Goal: Information Seeking & Learning: Learn about a topic

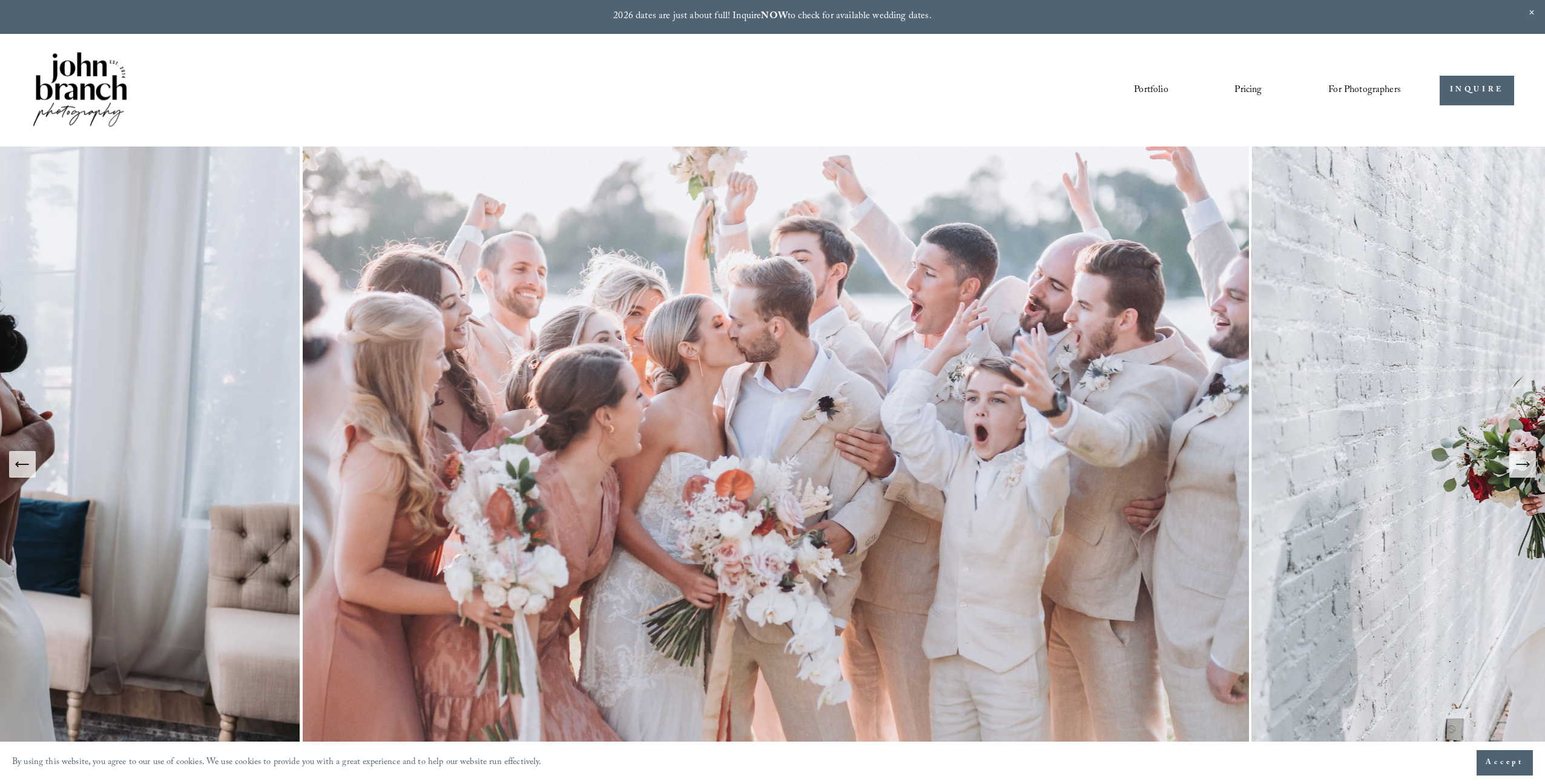
click at [1248, 89] on link "Pricing" at bounding box center [1248, 90] width 28 height 20
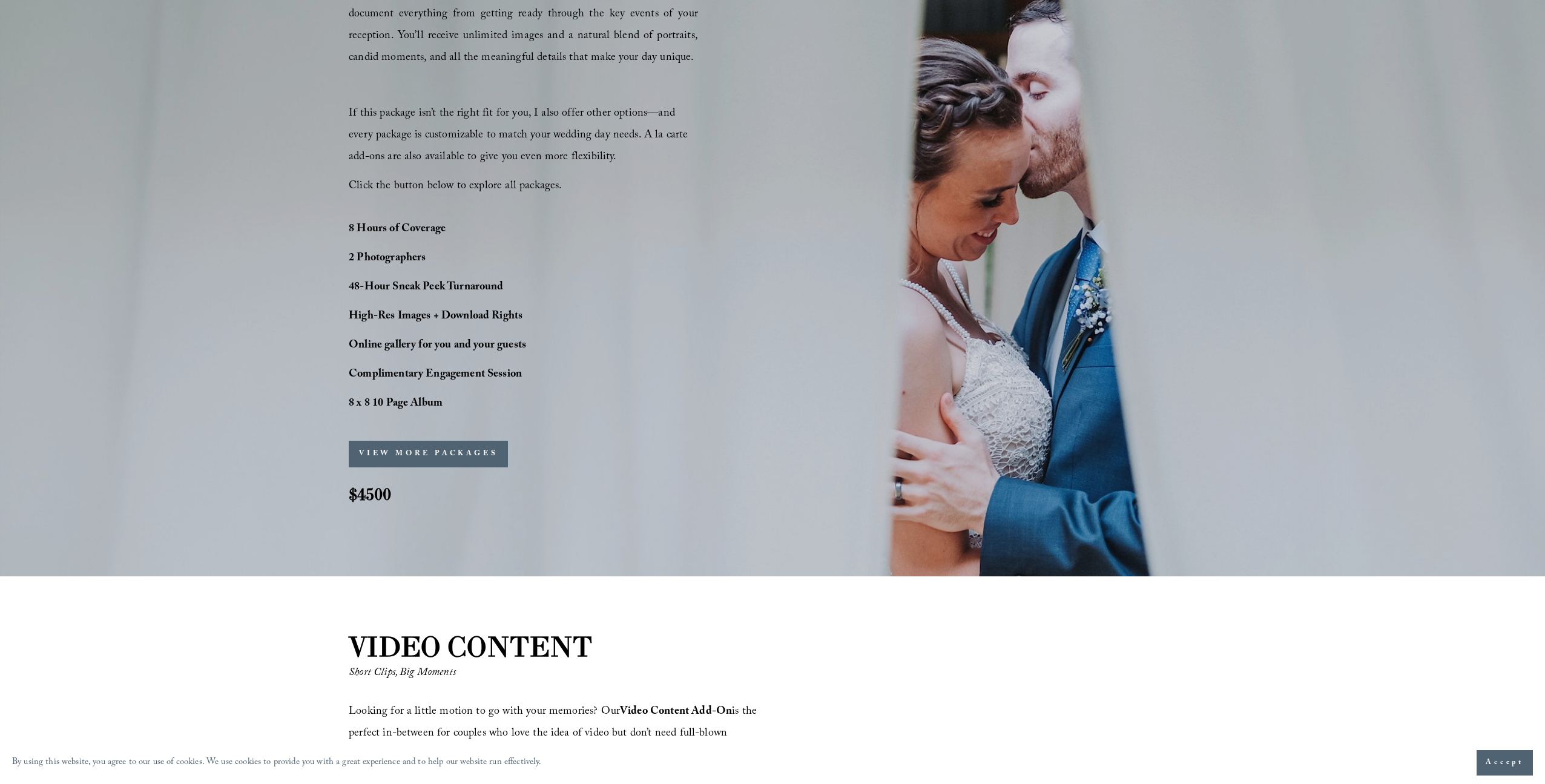
scroll to position [1044, 0]
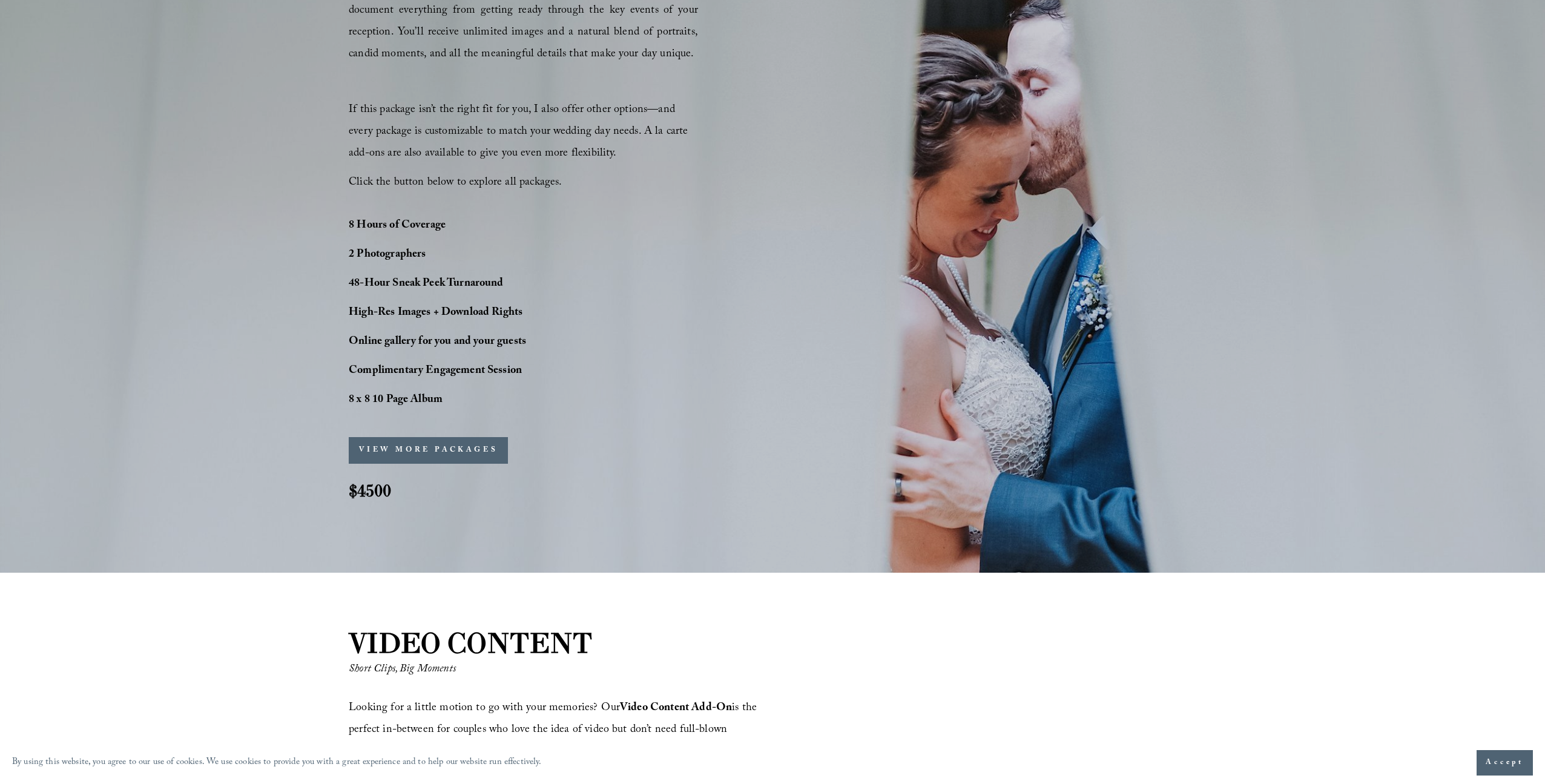
click at [391, 442] on button "VIEW MORE PACKAGES" at bounding box center [428, 450] width 160 height 27
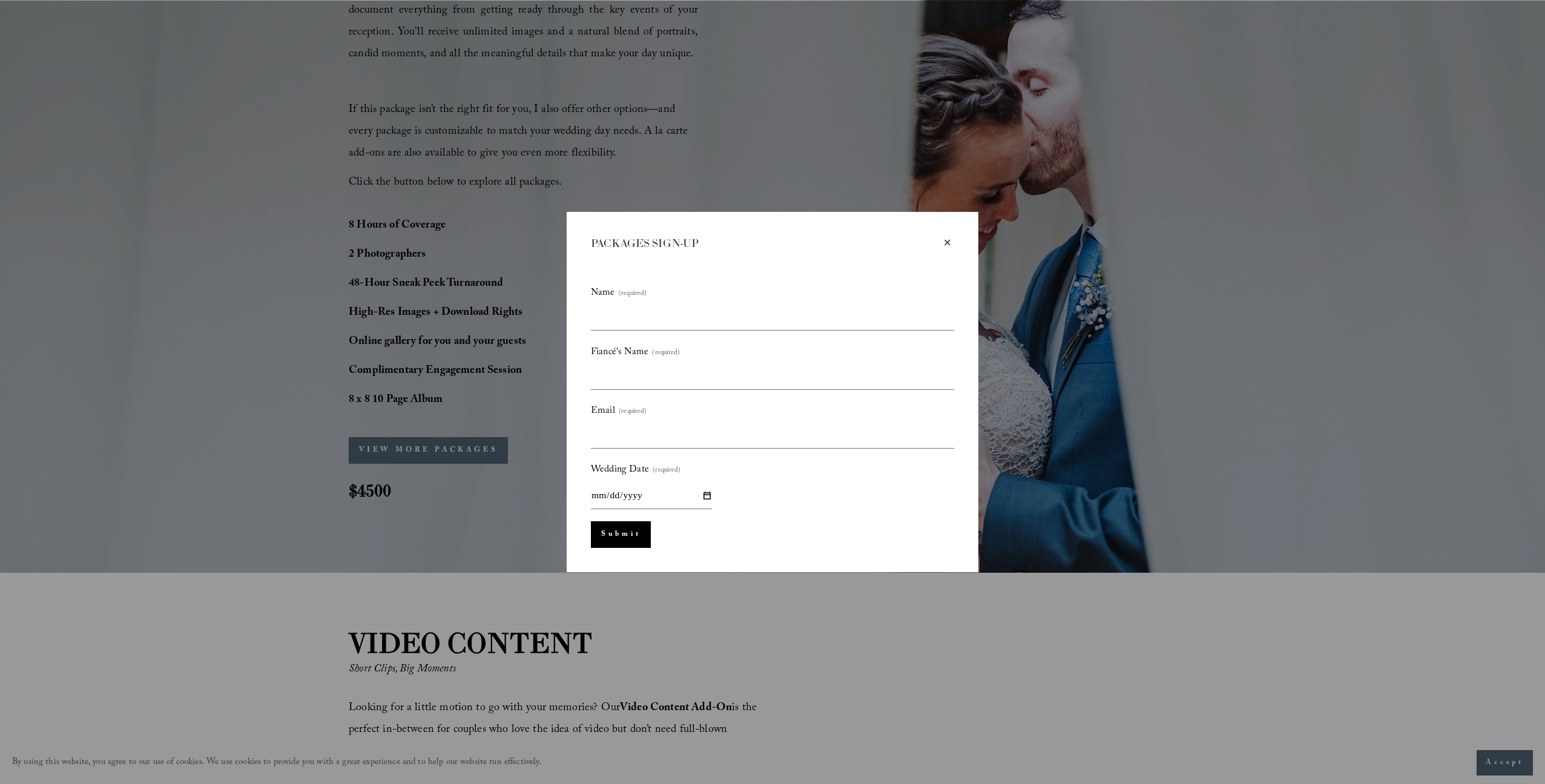
click at [950, 241] on div "×" at bounding box center [947, 242] width 13 height 13
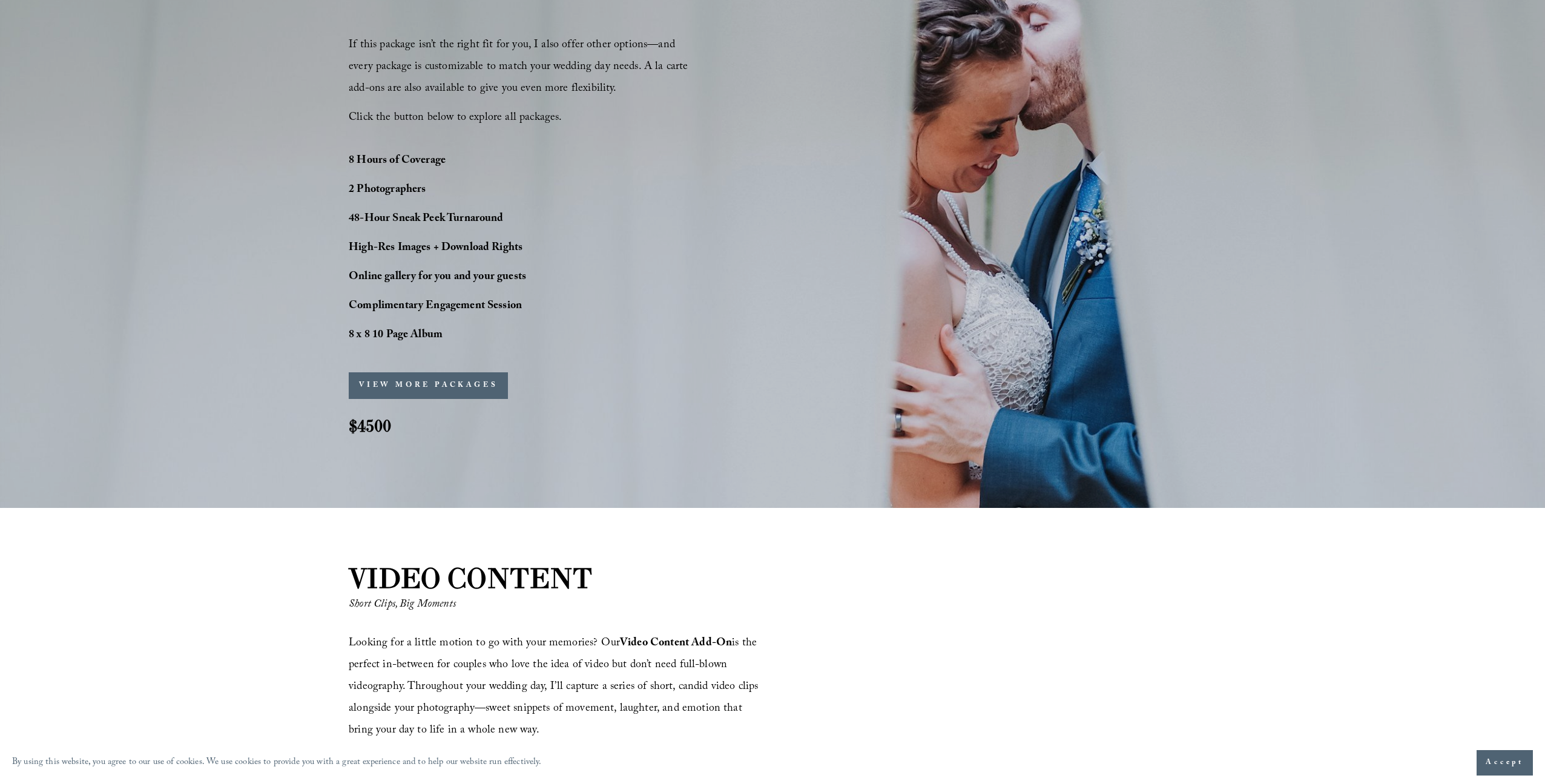
scroll to position [1108, 0]
click at [420, 323] on div "8 Hours of Coverage 2 Photographers 48-Hour Sneak Peek Turnaround High-Res Imag…" at bounding box center [469, 249] width 242 height 196
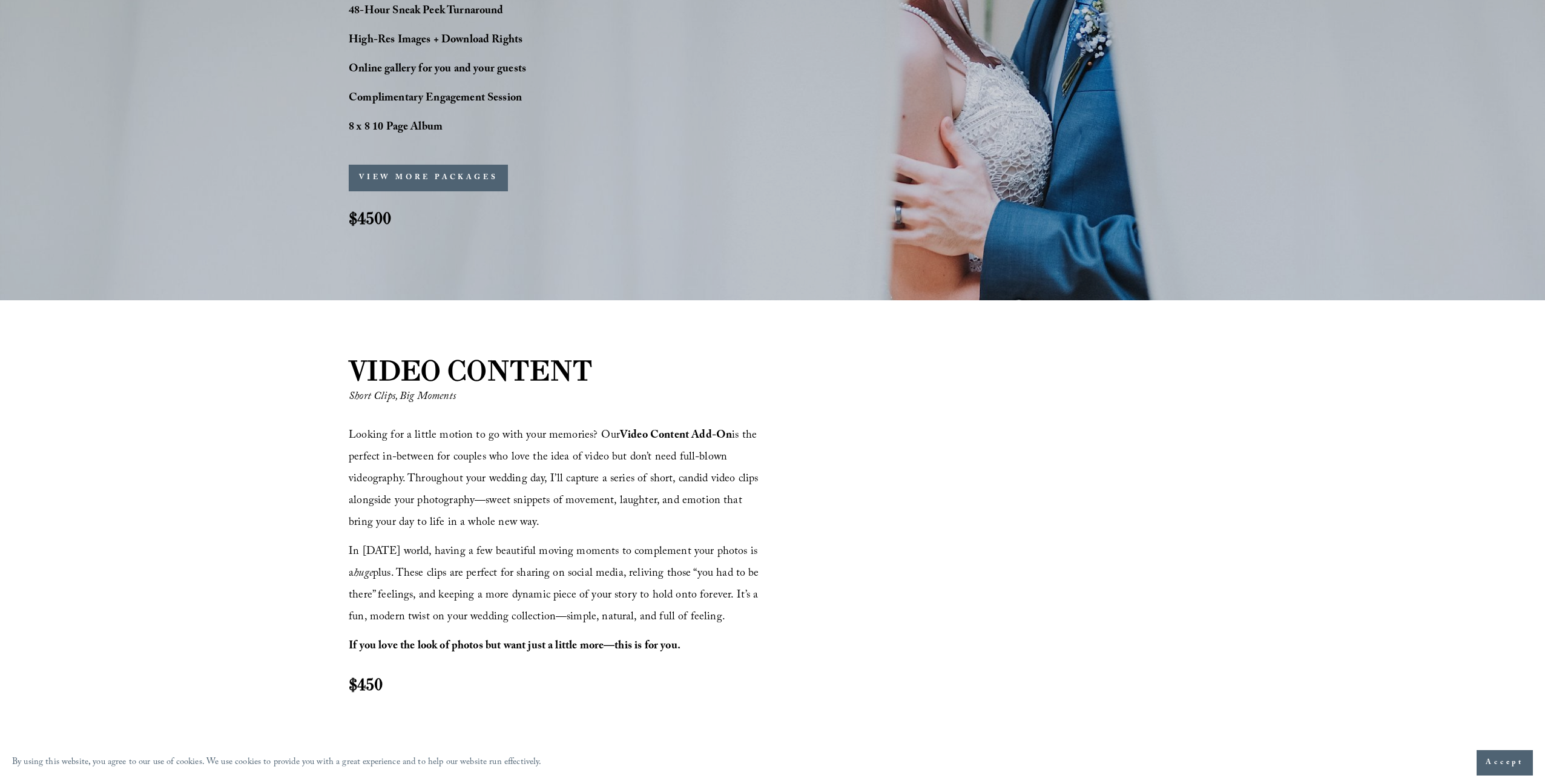
scroll to position [1315, 0]
click at [455, 173] on button "VIEW MORE PACKAGES" at bounding box center [428, 179] width 160 height 27
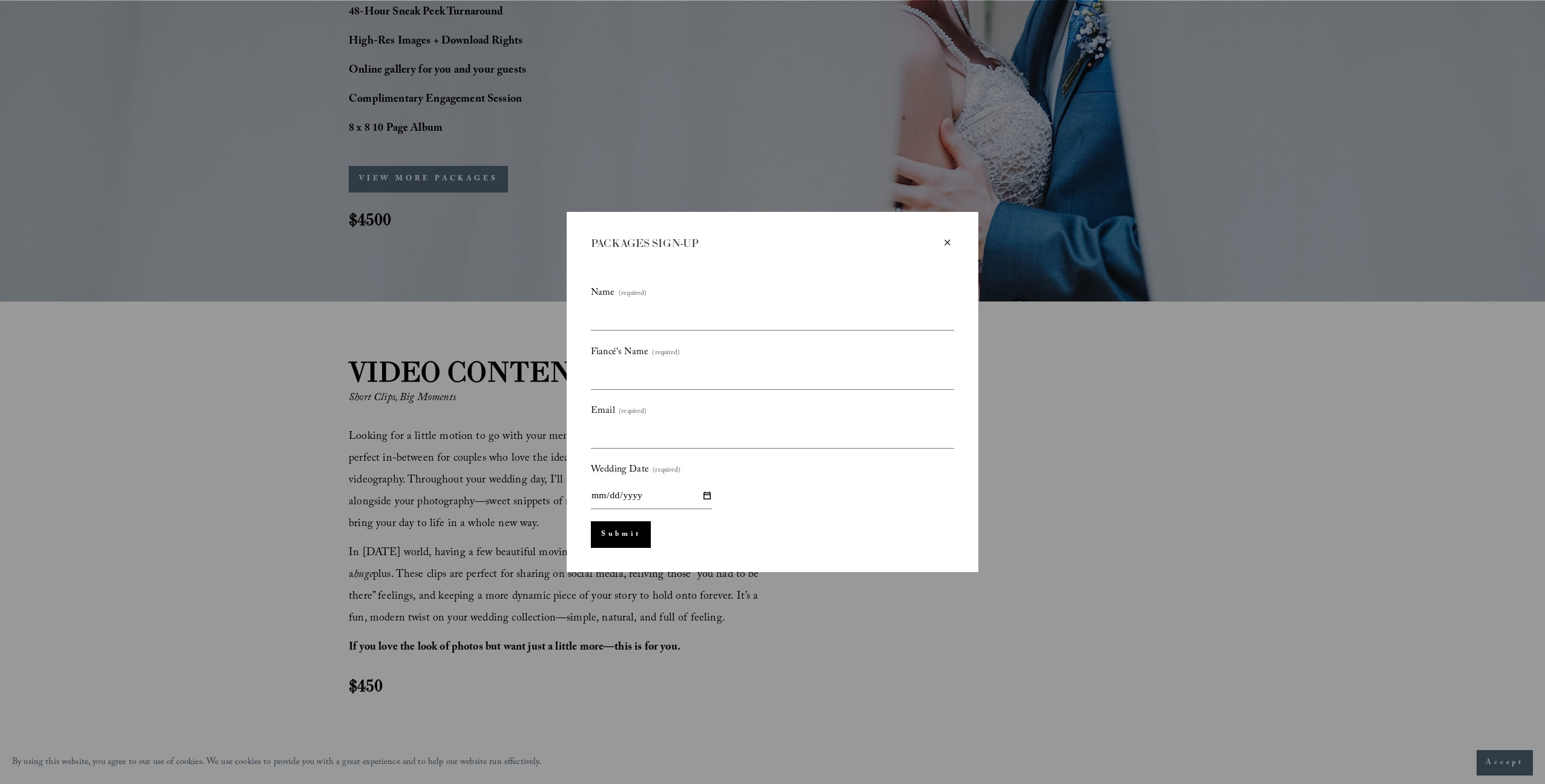
click at [951, 242] on div "×" at bounding box center [947, 242] width 13 height 13
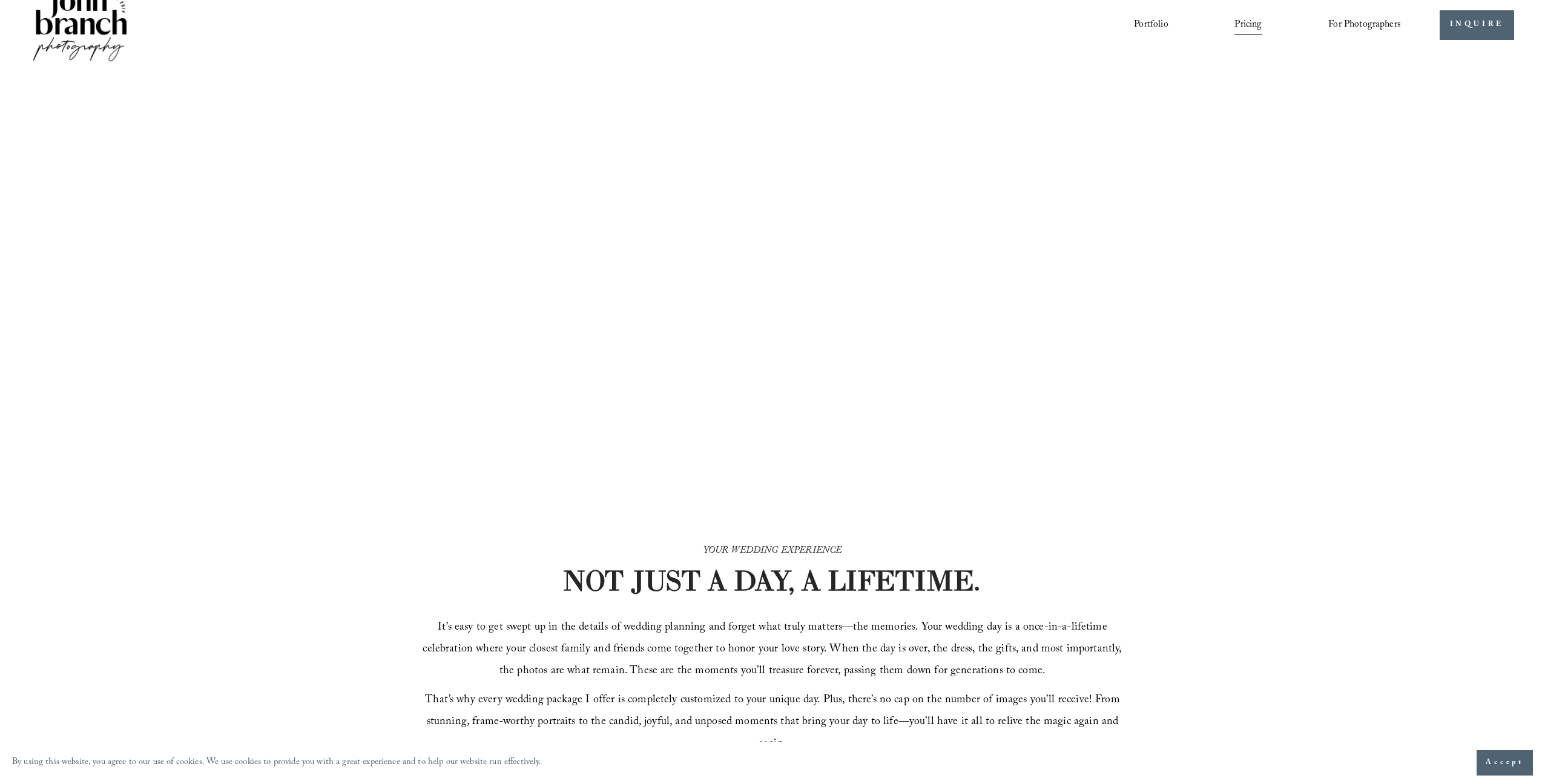
scroll to position [0, 0]
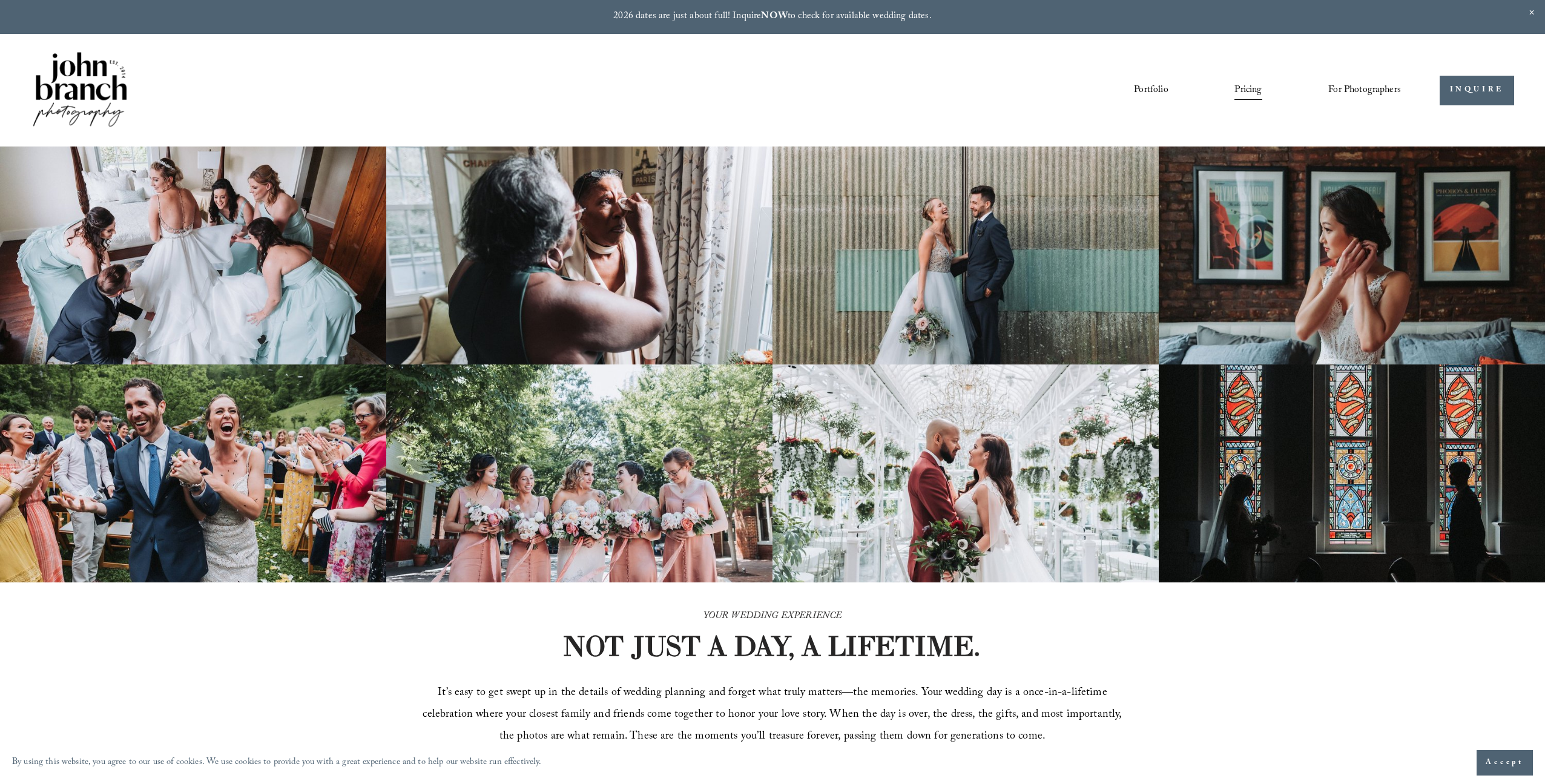
click at [0, 0] on span "Presets" at bounding box center [0, 0] width 0 height 0
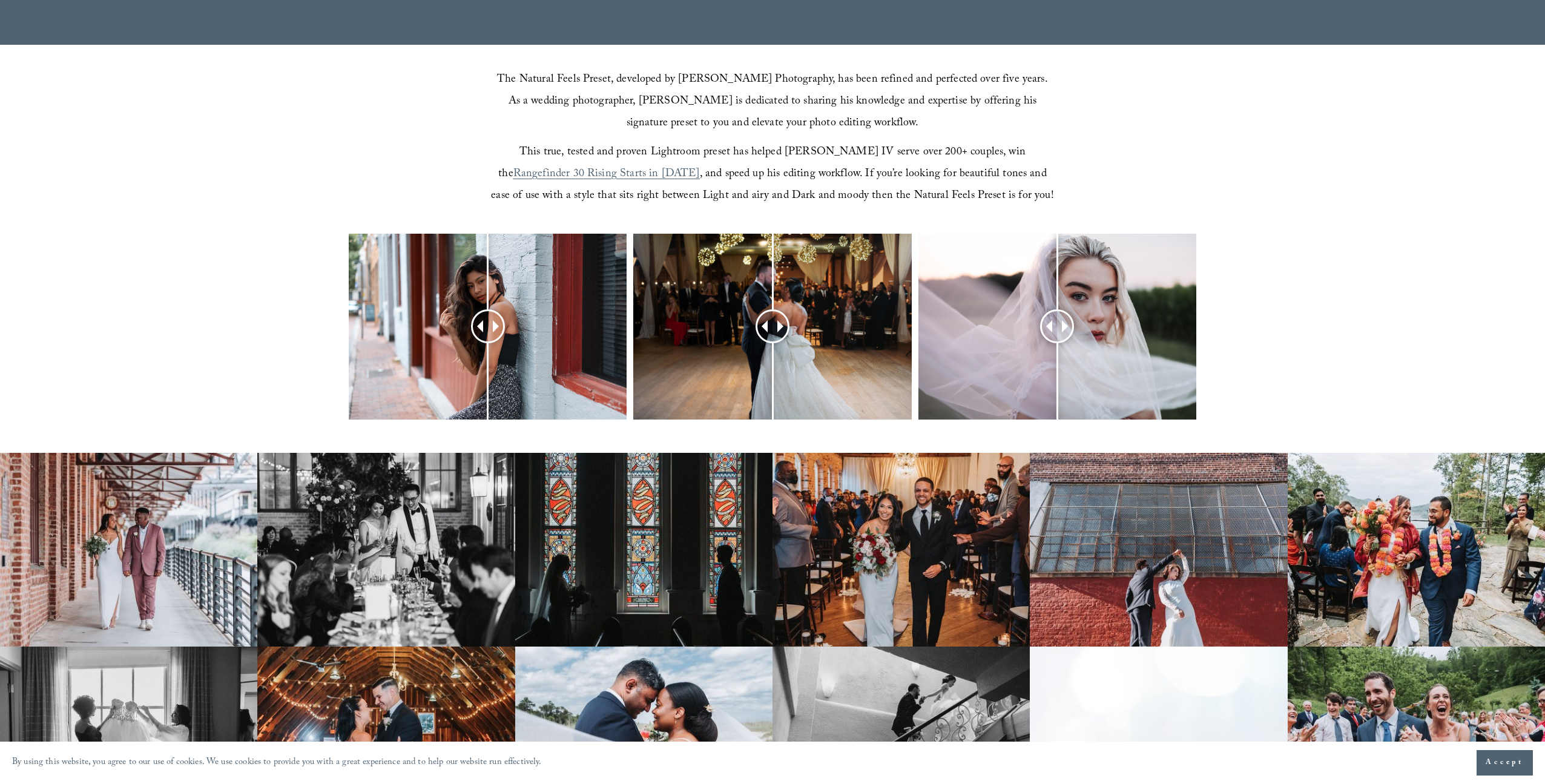
scroll to position [483, 0]
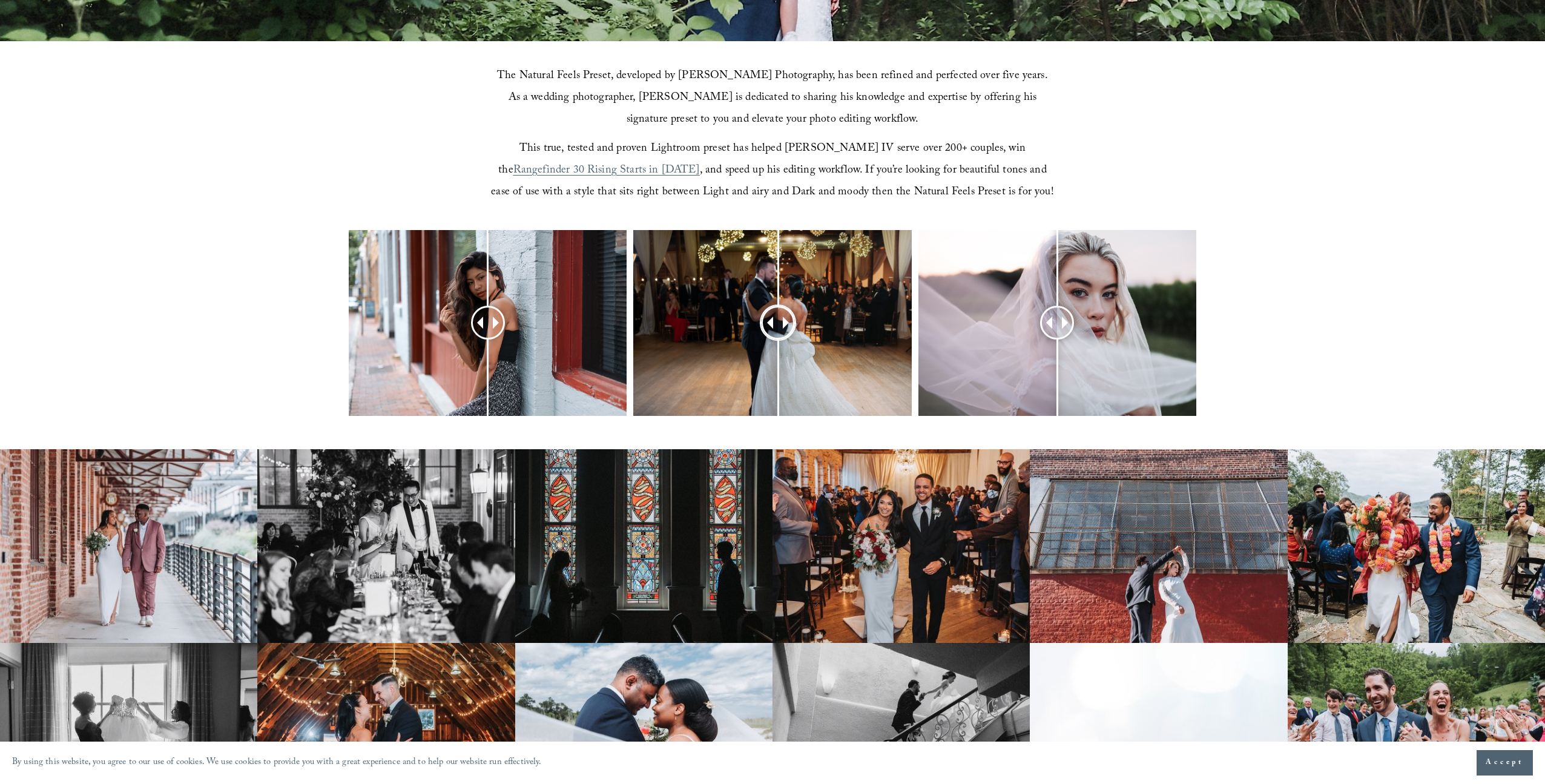
click at [778, 322] on div at bounding box center [778, 322] width 34 height 34
drag, startPoint x: 780, startPoint y: 322, endPoint x: 770, endPoint y: 320, distance: 10.2
click at [772, 322] on div at bounding box center [774, 323] width 32 height 32
drag, startPoint x: 1058, startPoint y: 322, endPoint x: 1075, endPoint y: 314, distance: 18.8
click at [1075, 314] on div at bounding box center [1074, 323] width 31 height 31
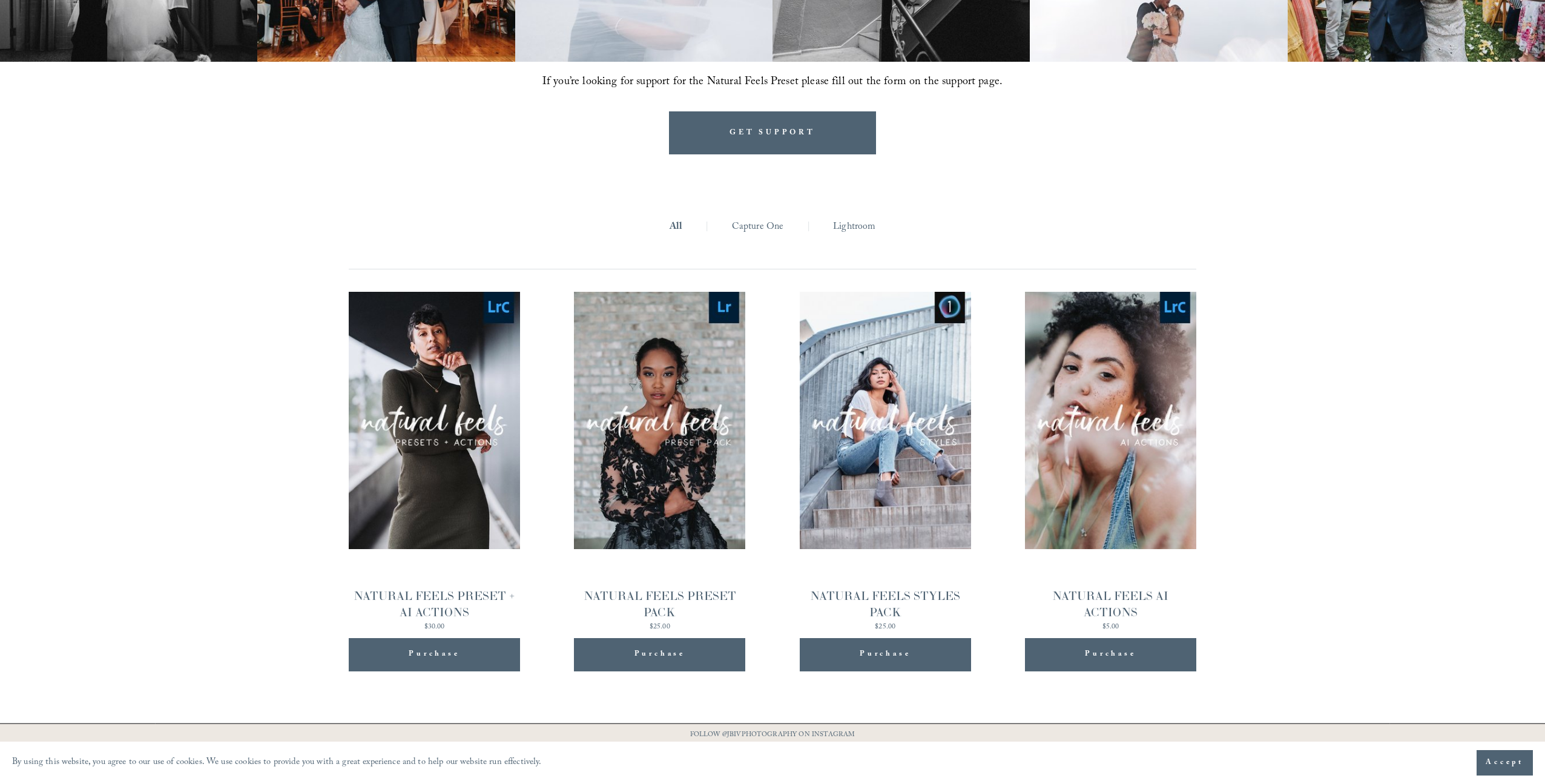
scroll to position [1259, 0]
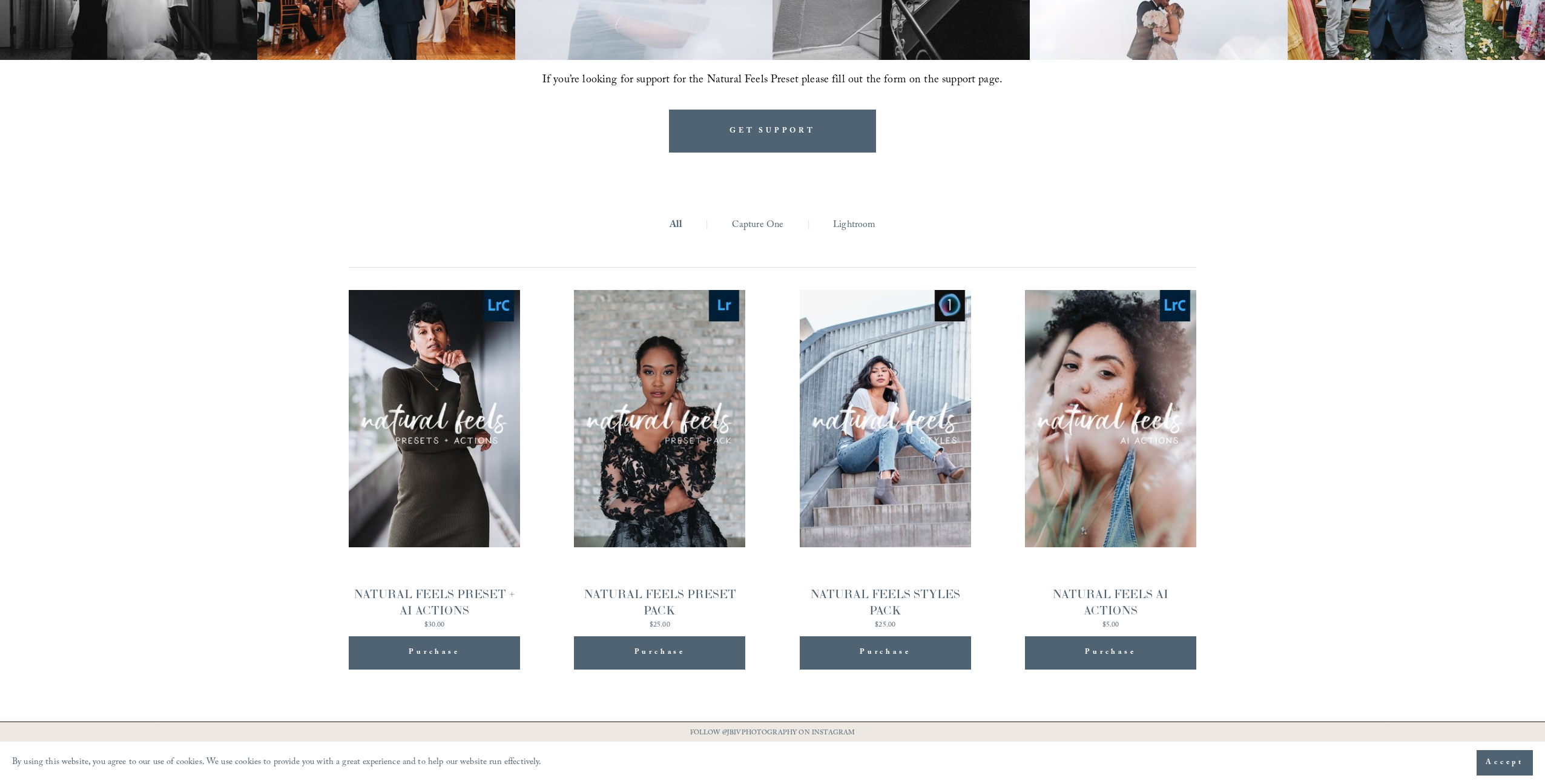
click at [766, 233] on link "Capture One" at bounding box center [758, 225] width 52 height 19
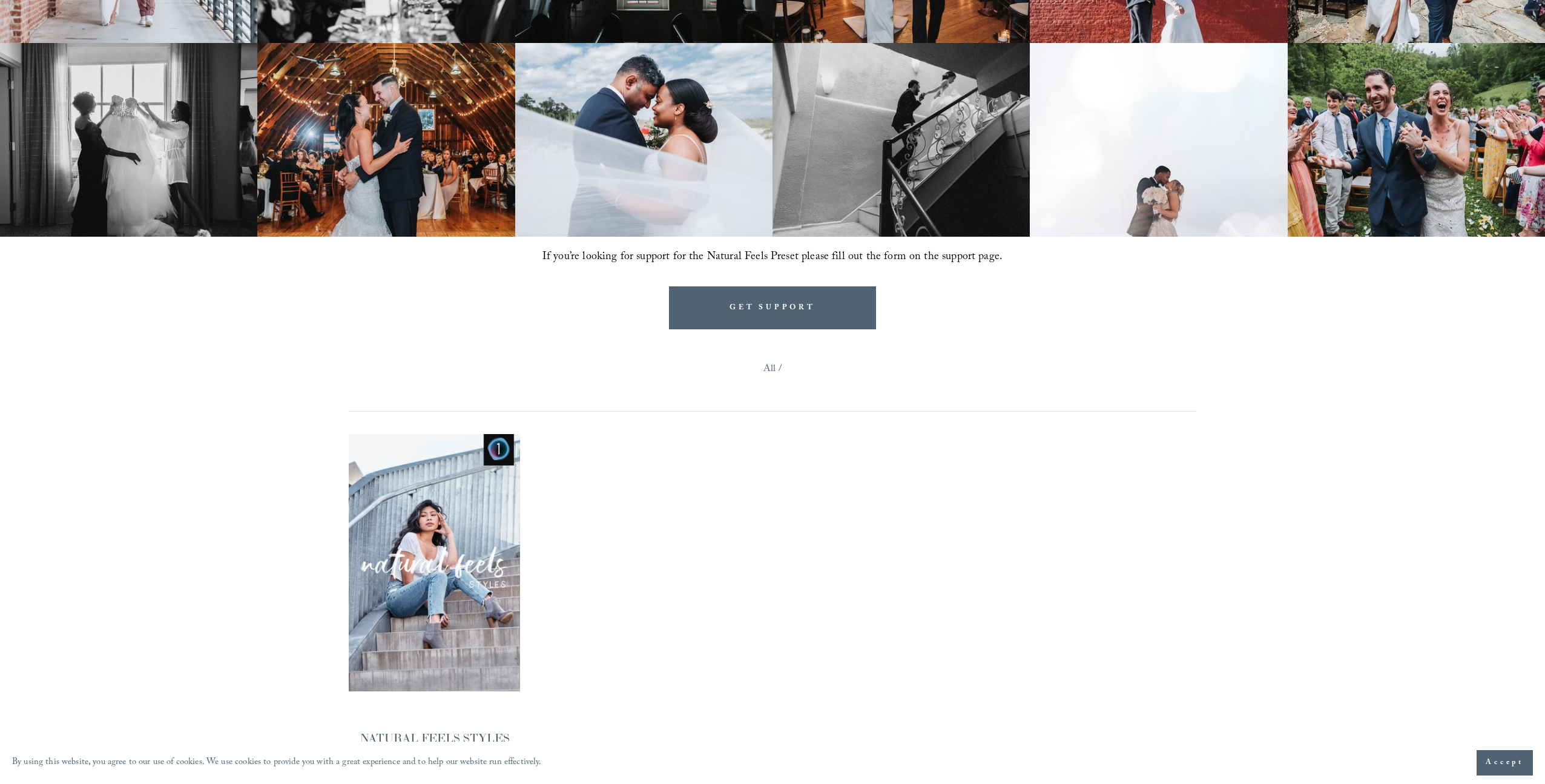
scroll to position [1082, 0]
click at [763, 368] on nav "All /" at bounding box center [772, 386] width 847 height 52
click at [768, 370] on link "All" at bounding box center [769, 369] width 12 height 19
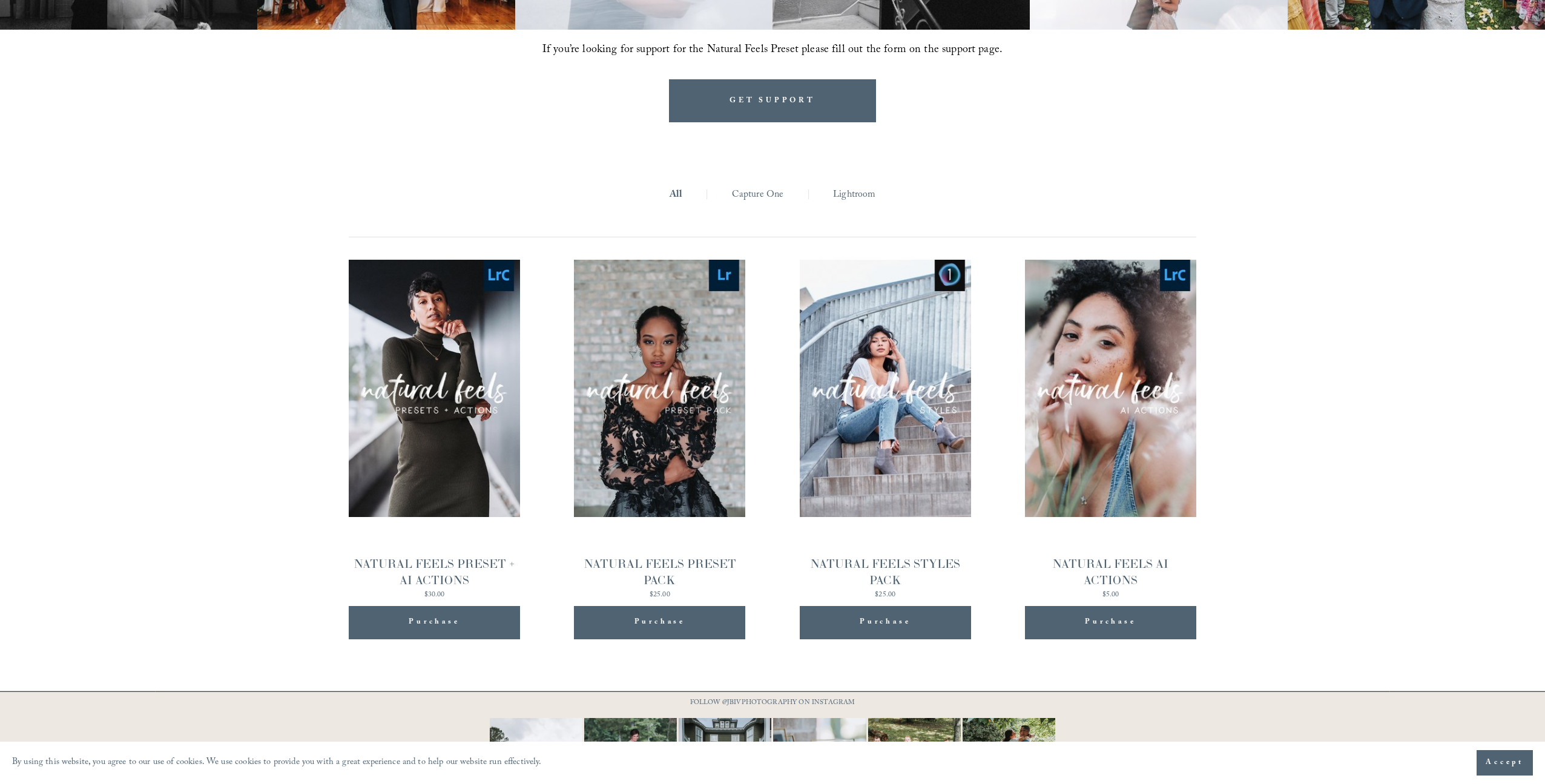
scroll to position [1362, 0]
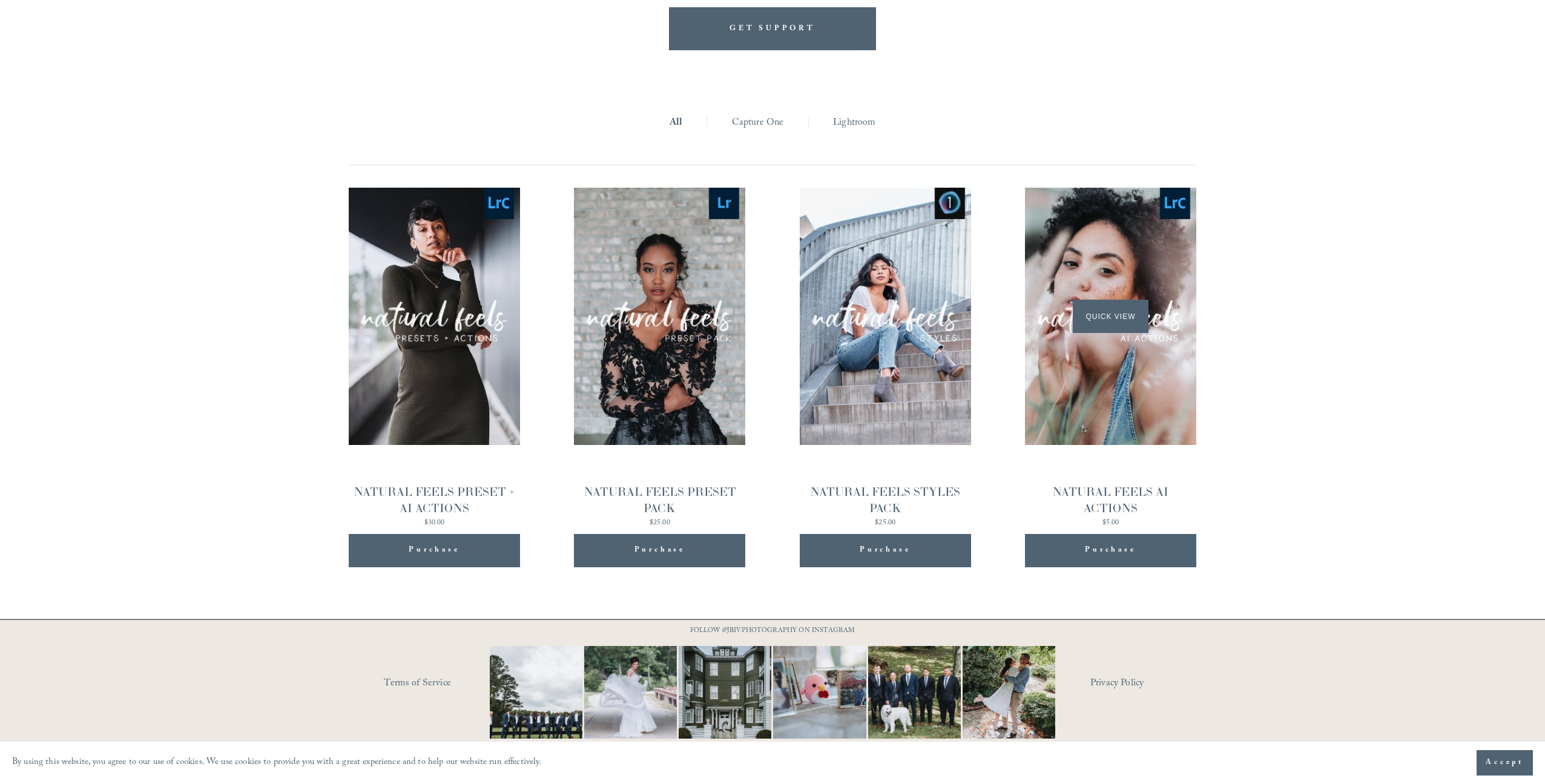
click at [1109, 314] on span "Quick View" at bounding box center [1110, 316] width 75 height 33
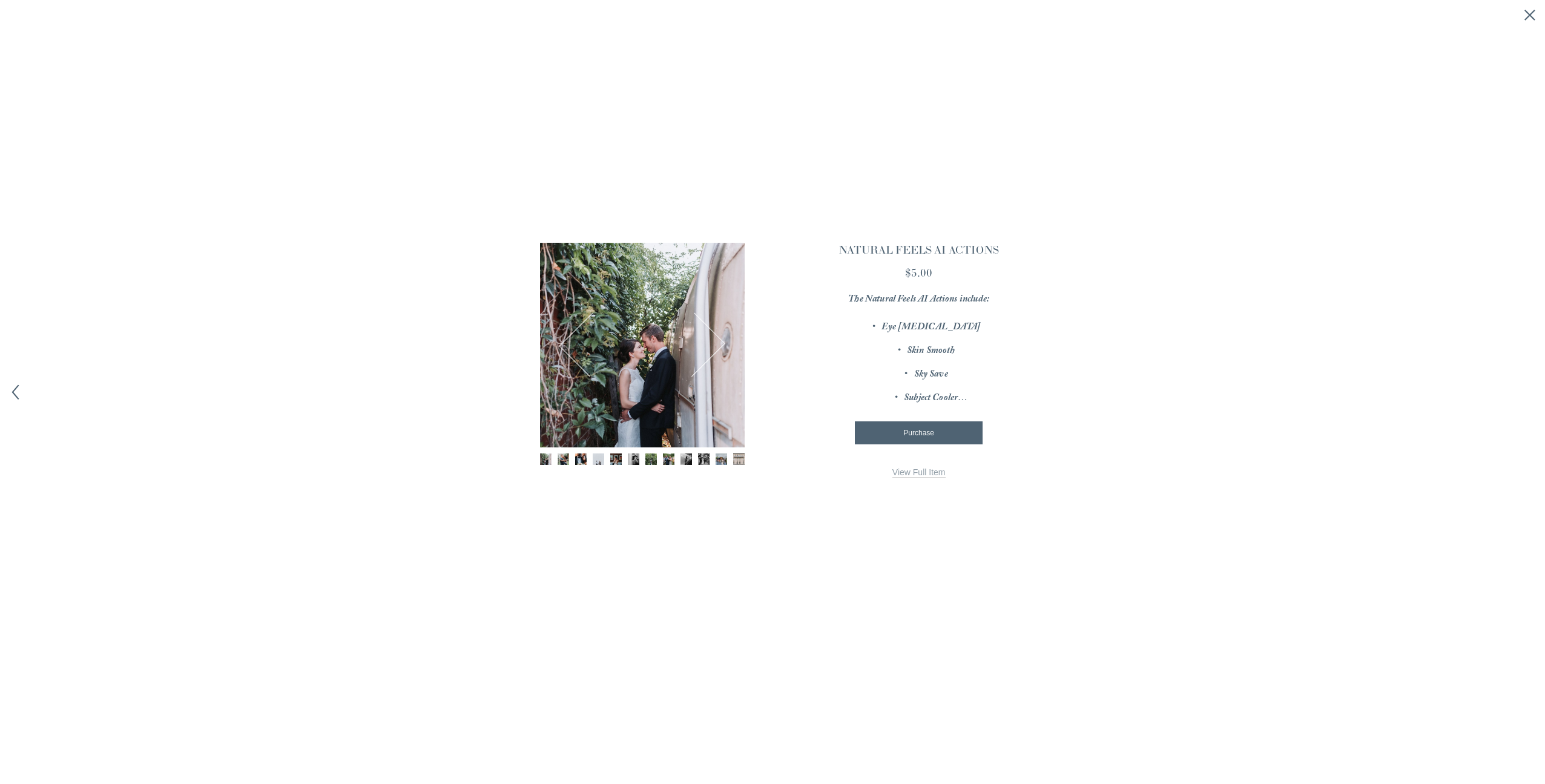
click at [933, 475] on link "View Full Item" at bounding box center [920, 472] width 53 height 11
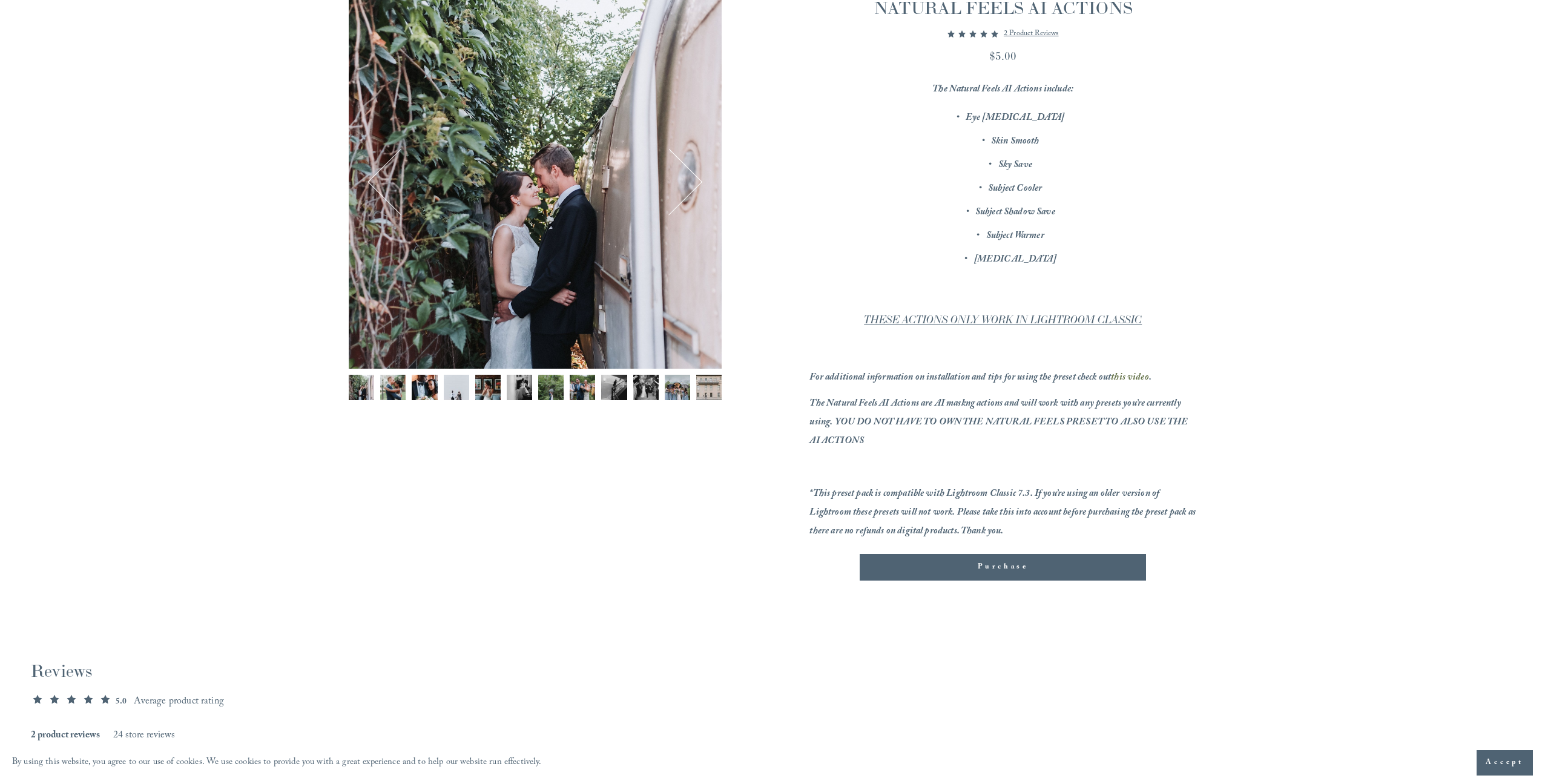
scroll to position [231, 0]
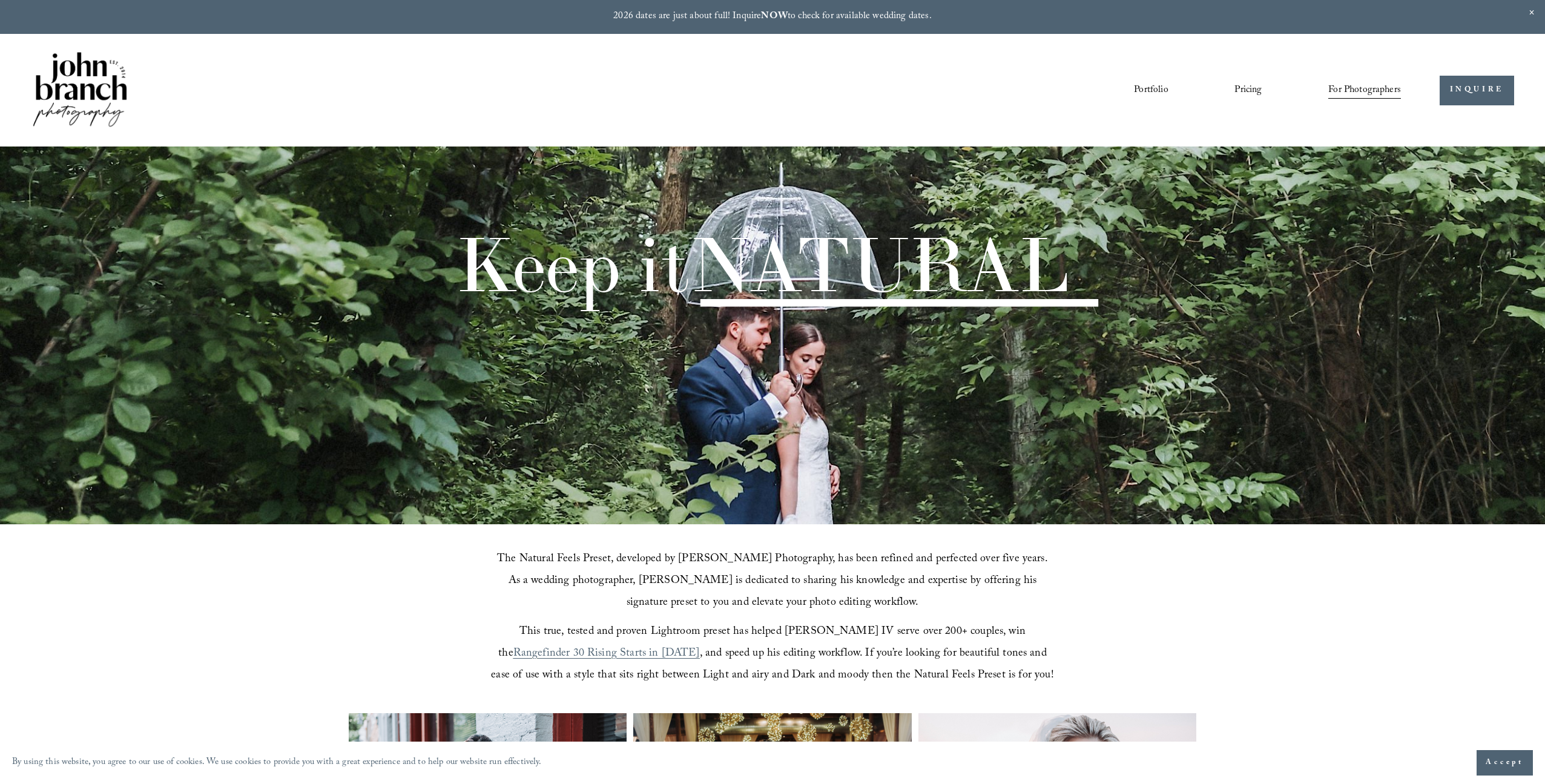
scroll to position [1362, 0]
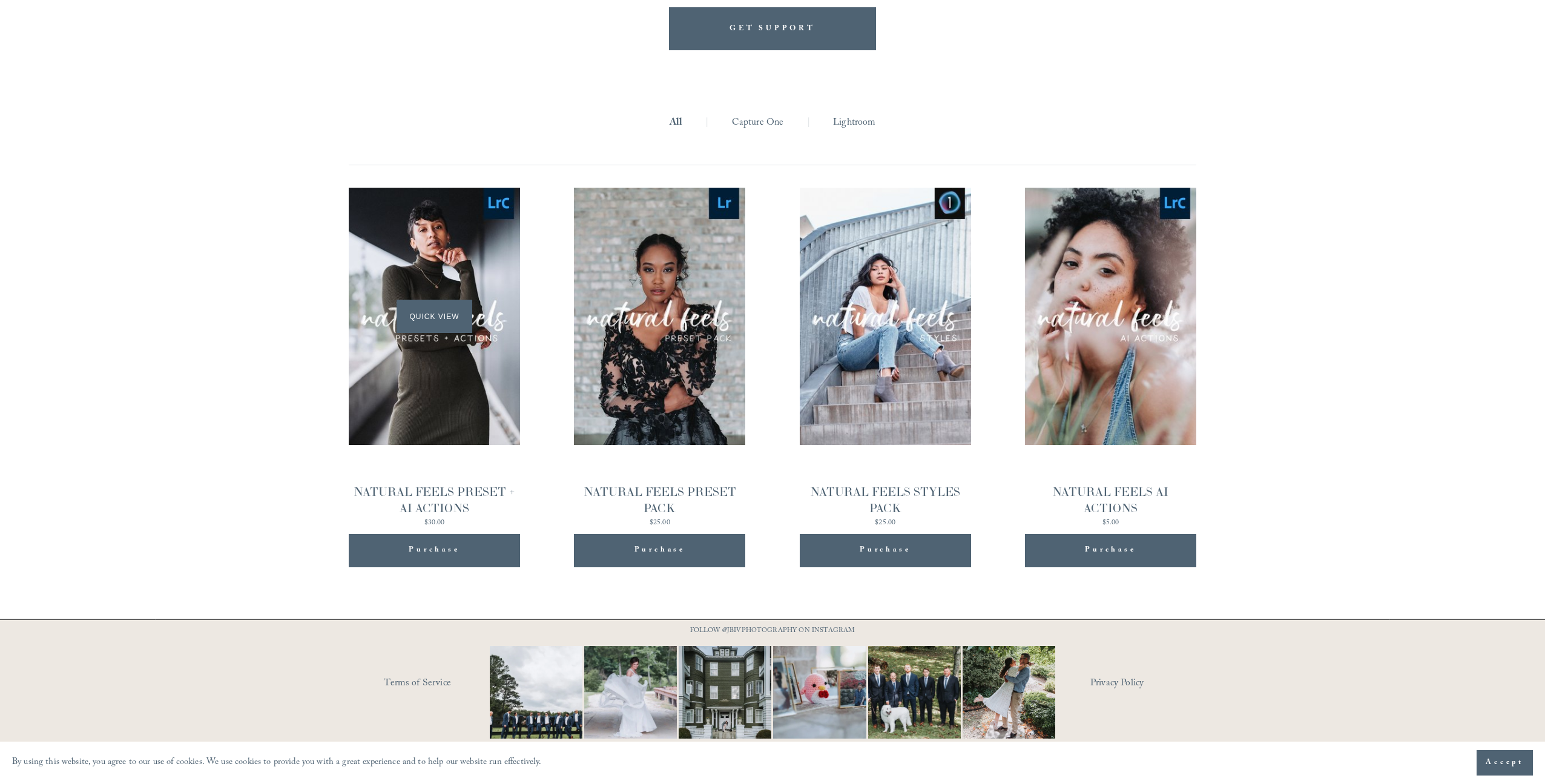
click at [439, 317] on span "Quick View" at bounding box center [434, 316] width 75 height 33
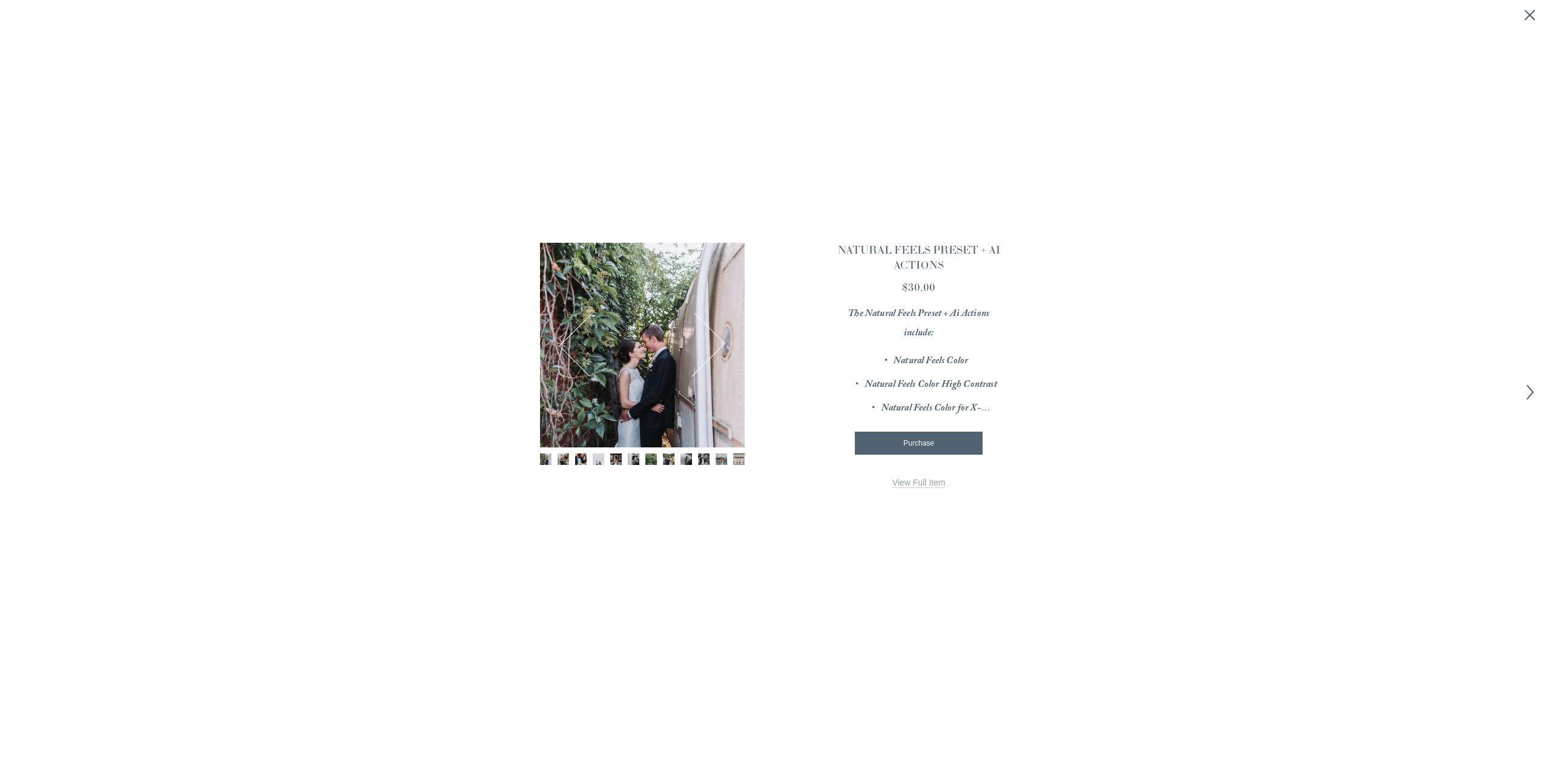
click at [918, 492] on div "1 / 12 Image 1 of 12 Image 2 of 12 Image 3 of 12" at bounding box center [773, 394] width 465 height 302
click at [921, 484] on link "View Full Item" at bounding box center [920, 483] width 53 height 11
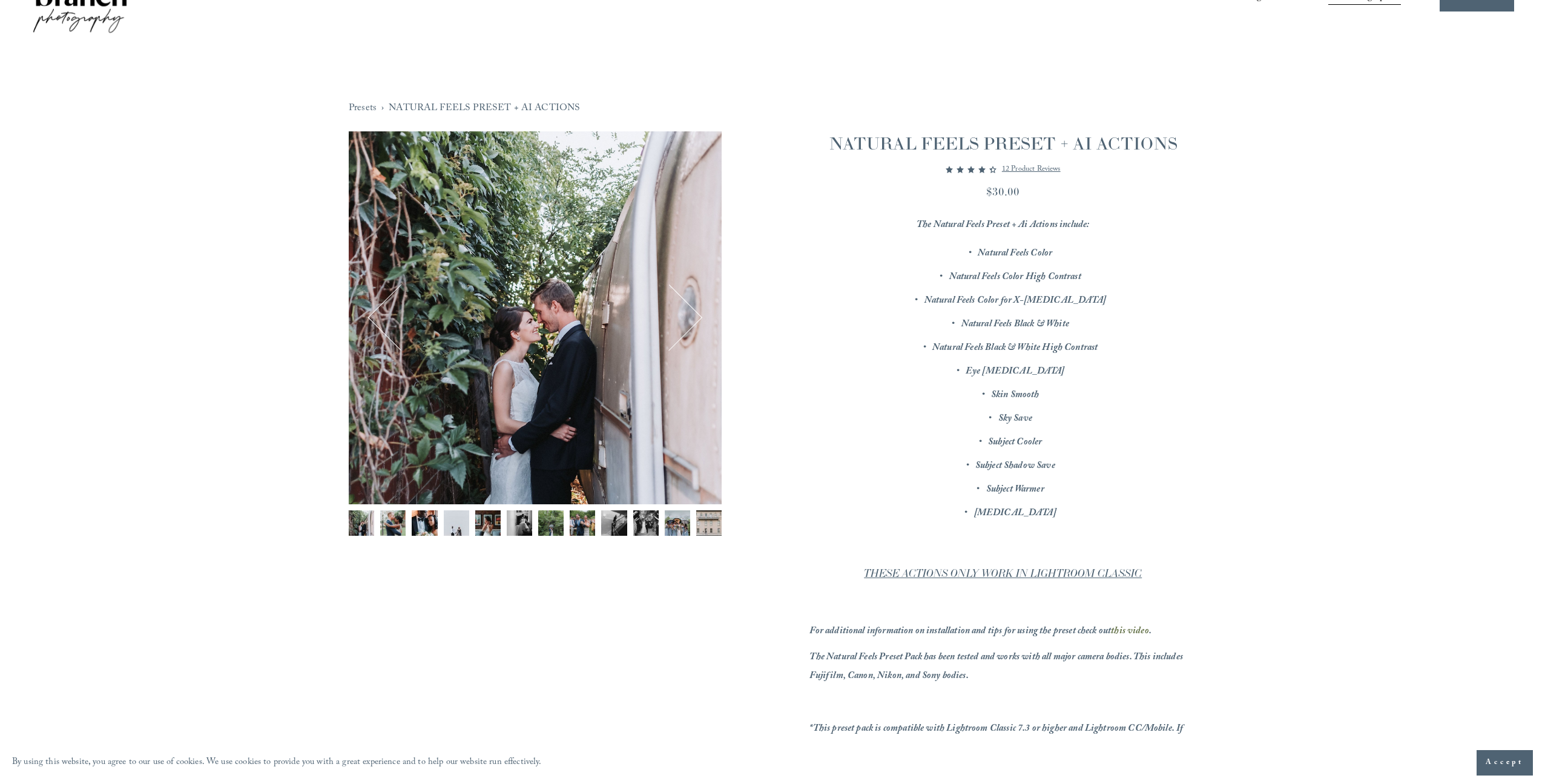
scroll to position [93, 0]
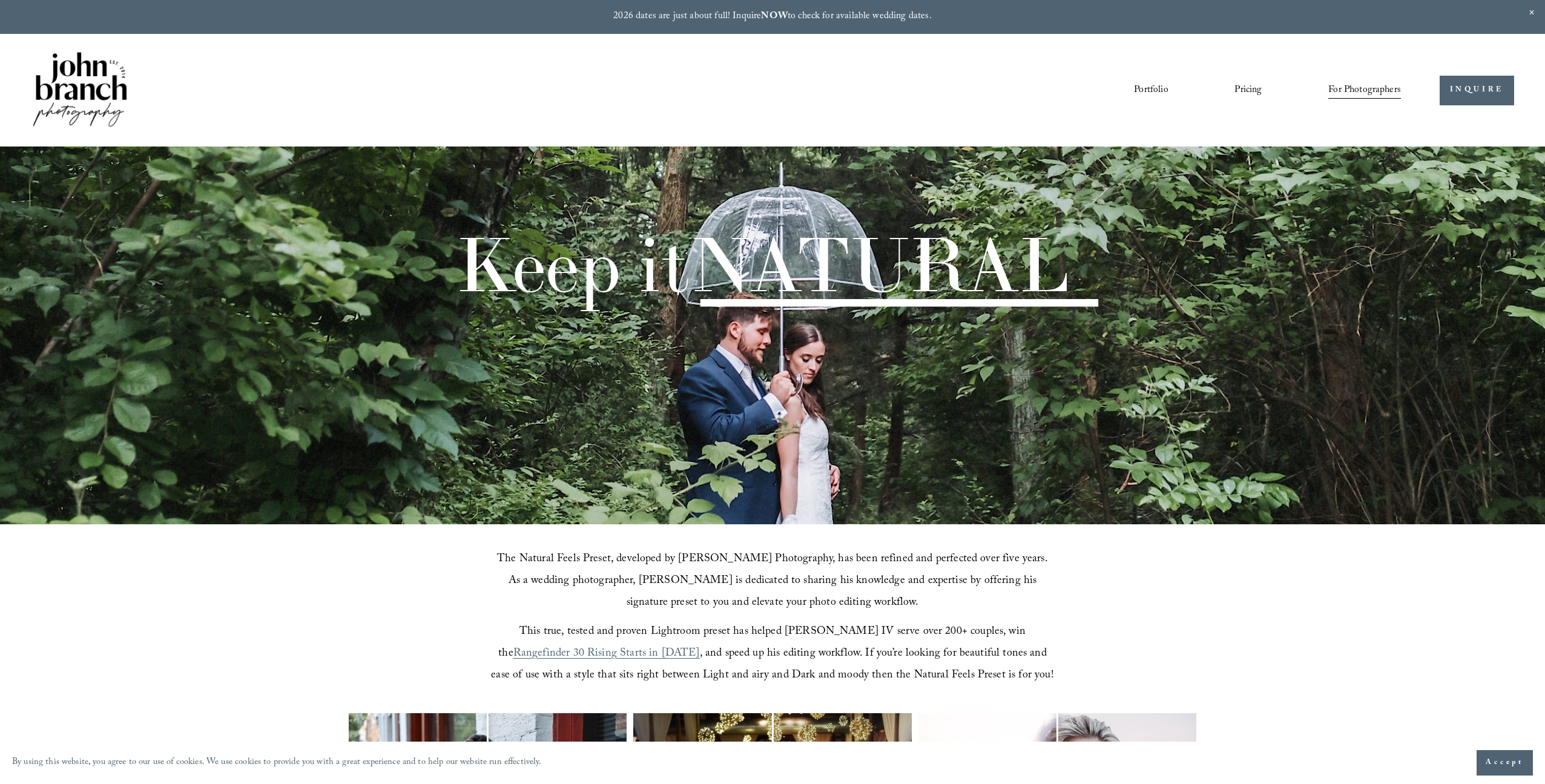
click at [1130, 68] on div "Portfolio Pricing For Photographers Presets Education Courses" at bounding box center [715, 90] width 1370 height 82
click at [1153, 90] on link "Portfolio" at bounding box center [1151, 90] width 34 height 20
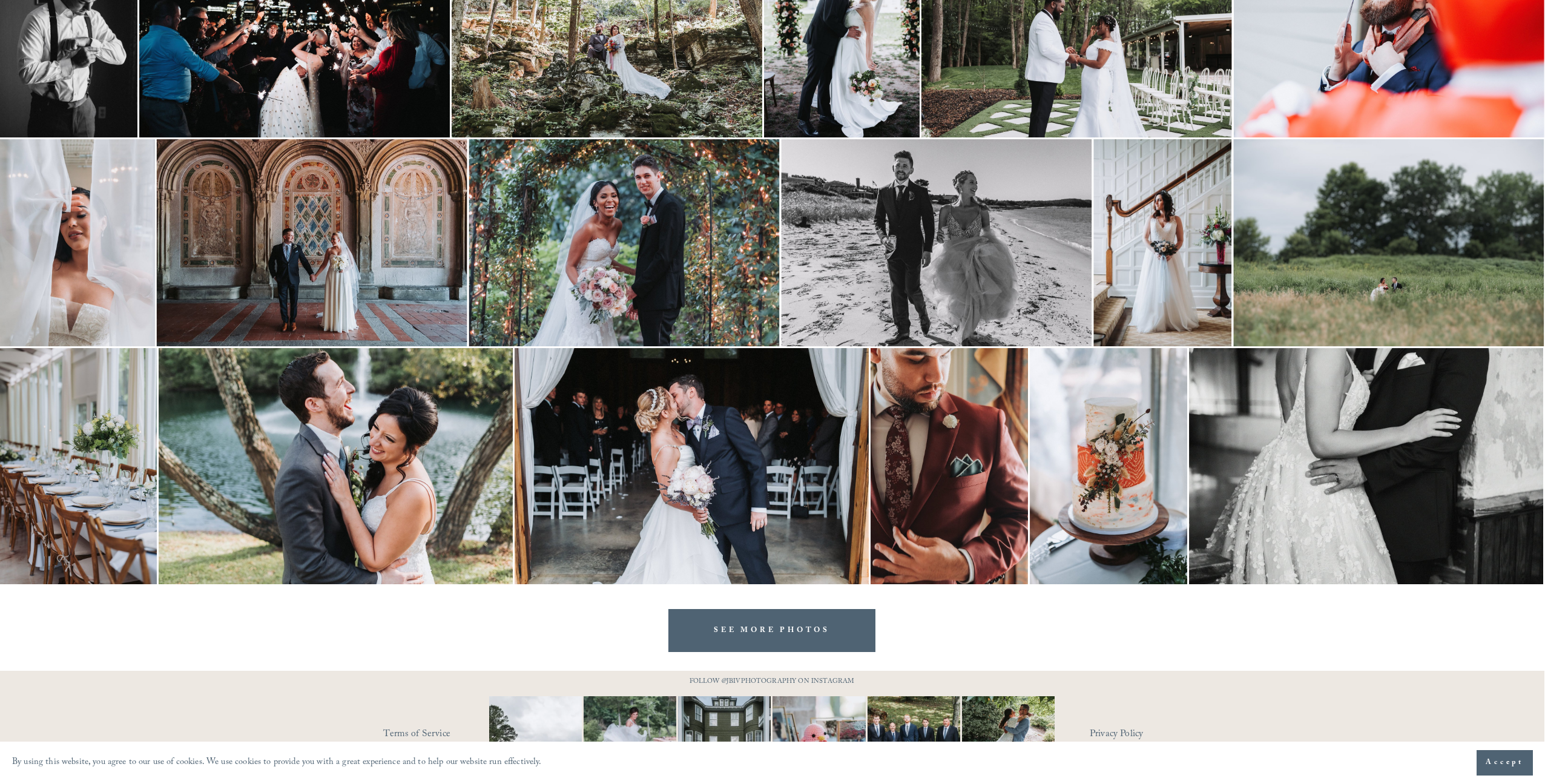
scroll to position [1587, 1]
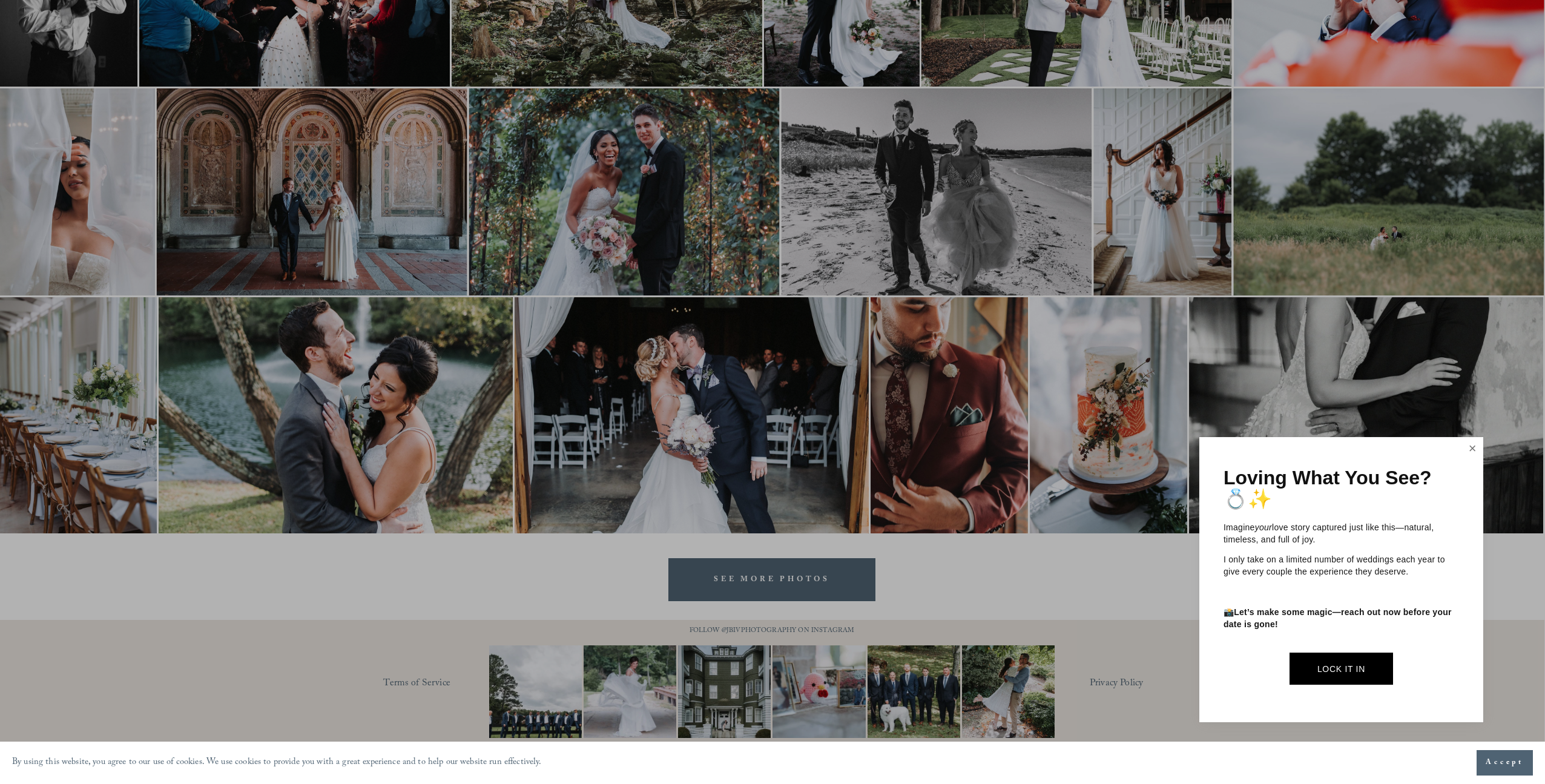
click at [1468, 450] on link "Close" at bounding box center [1472, 449] width 18 height 19
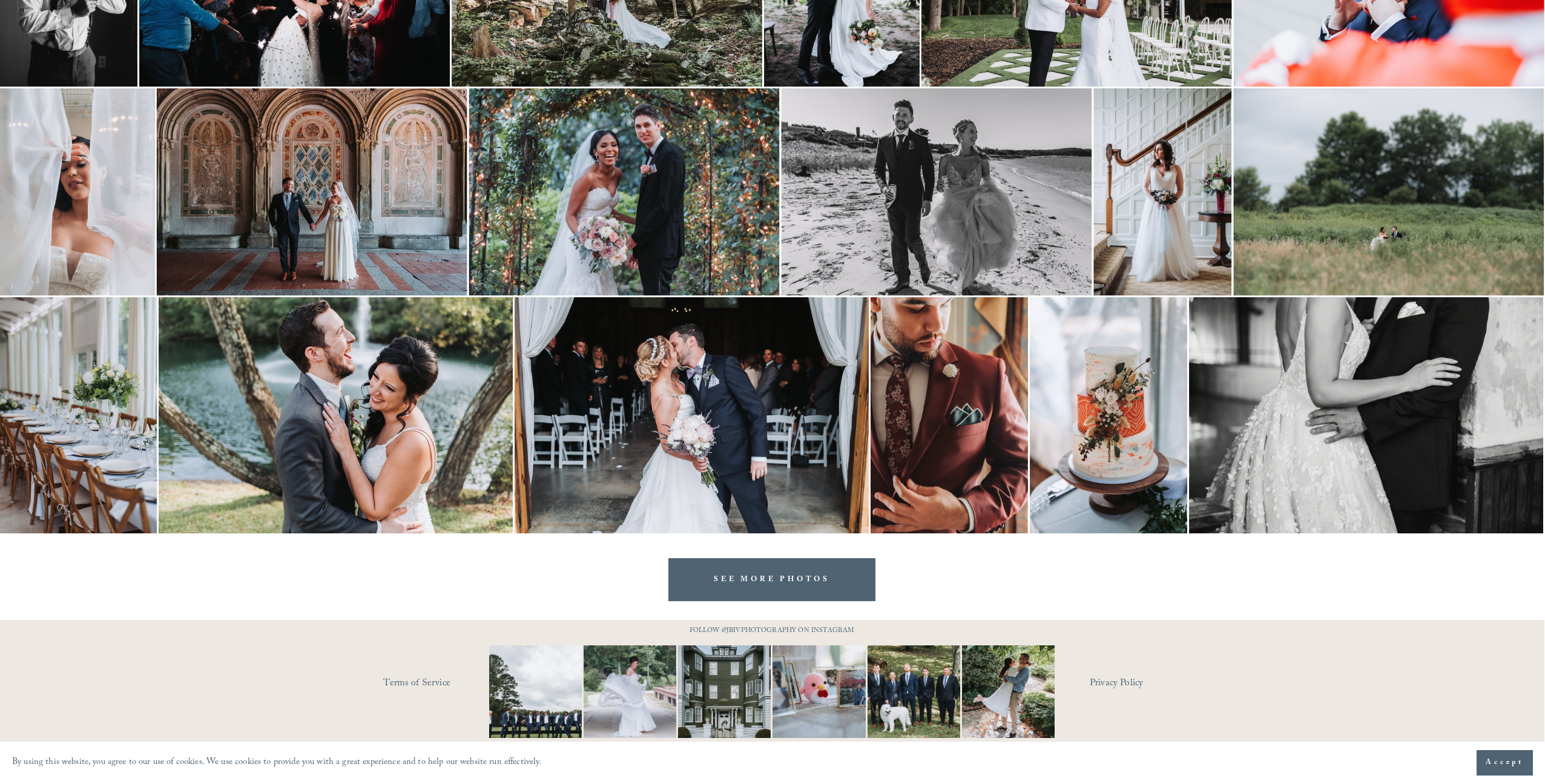
click at [797, 576] on link "SEE MORE PHOTOS" at bounding box center [772, 579] width 207 height 43
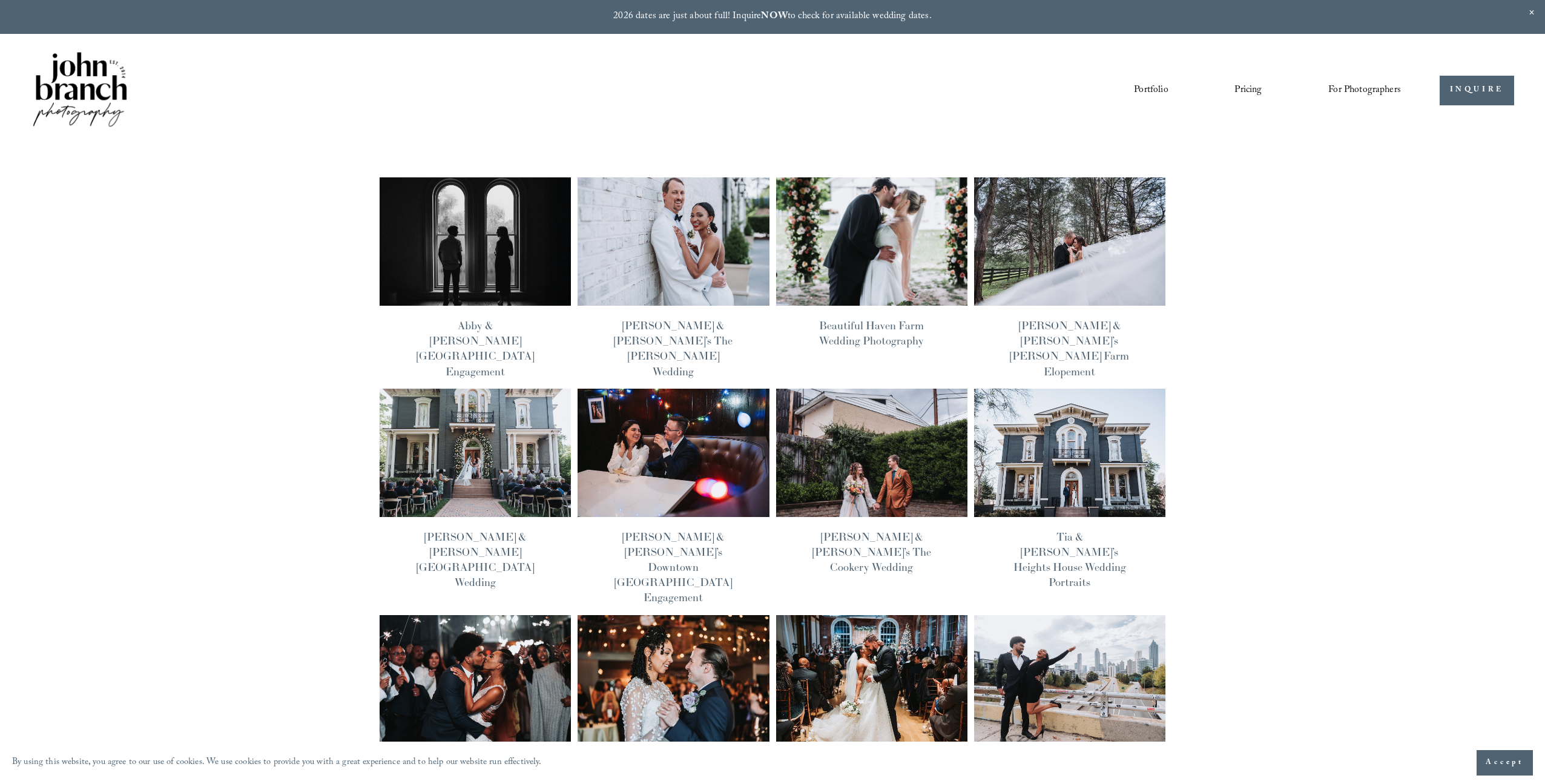
click at [1295, 188] on div "[PERSON_NAME] IV [DATE] [PERSON_NAME] IV [DATE] [GEOGRAPHIC_DATA][PERSON_NAME] …" at bounding box center [772, 784] width 1545 height 1275
click at [1273, 231] on div "[PERSON_NAME] IV [DATE] [PERSON_NAME] IV [DATE] [GEOGRAPHIC_DATA][PERSON_NAME] …" at bounding box center [772, 784] width 1545 height 1275
click at [1386, 150] on div "[PERSON_NAME] IV [DATE] [PERSON_NAME] IV [DATE] [GEOGRAPHIC_DATA][PERSON_NAME] …" at bounding box center [772, 784] width 1545 height 1275
click at [308, 424] on div "[PERSON_NAME] IV [DATE] [PERSON_NAME] IV [DATE] [GEOGRAPHIC_DATA][PERSON_NAME] …" at bounding box center [772, 784] width 1545 height 1275
